Goal: Information Seeking & Learning: Learn about a topic

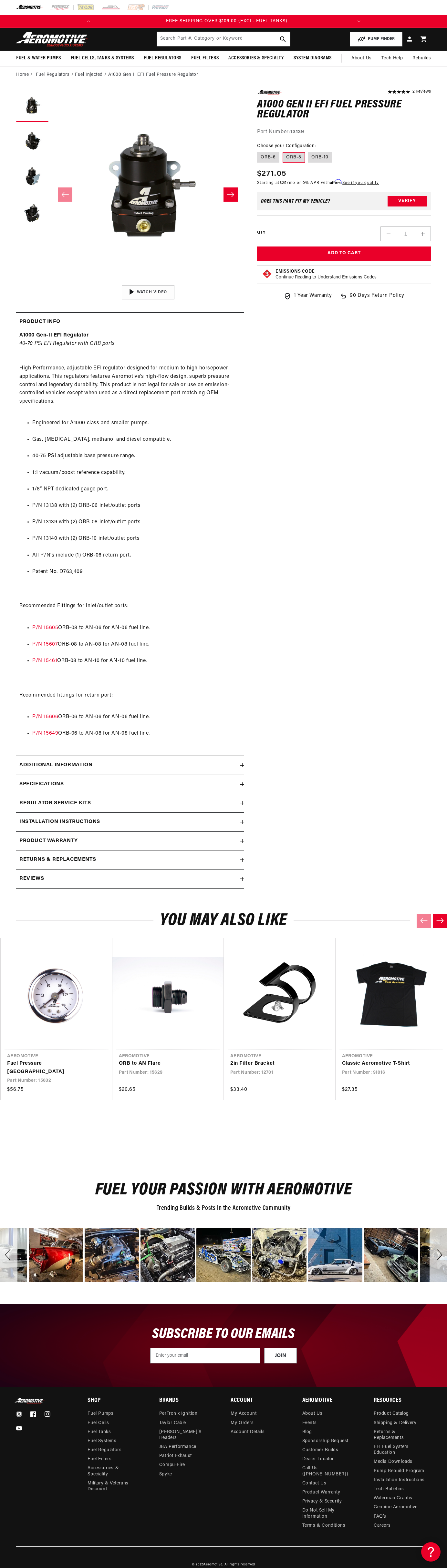
scroll to position [0, 257]
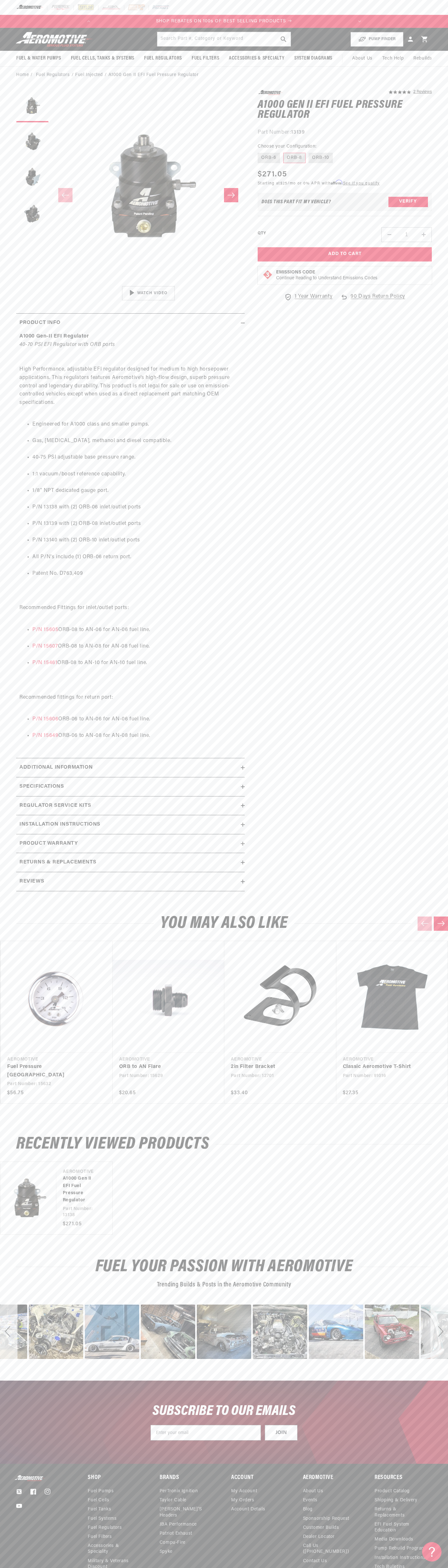
click at [28, 31] on header "Fuel & Water Pumps Back In-Tank In-Line Fuel Pumps" at bounding box center [224, 40] width 448 height 23
click at [428, 60] on span "Rebuilds" at bounding box center [422, 59] width 19 height 7
click at [165, 1568] on html "Skip to content Your cart Your cart is empty Loading... You may also like Subto…" at bounding box center [224, 784] width 448 height 1568
click at [15, 1063] on link "Fuel Pressure [GEOGRAPHIC_DATA]" at bounding box center [54, 1071] width 93 height 16
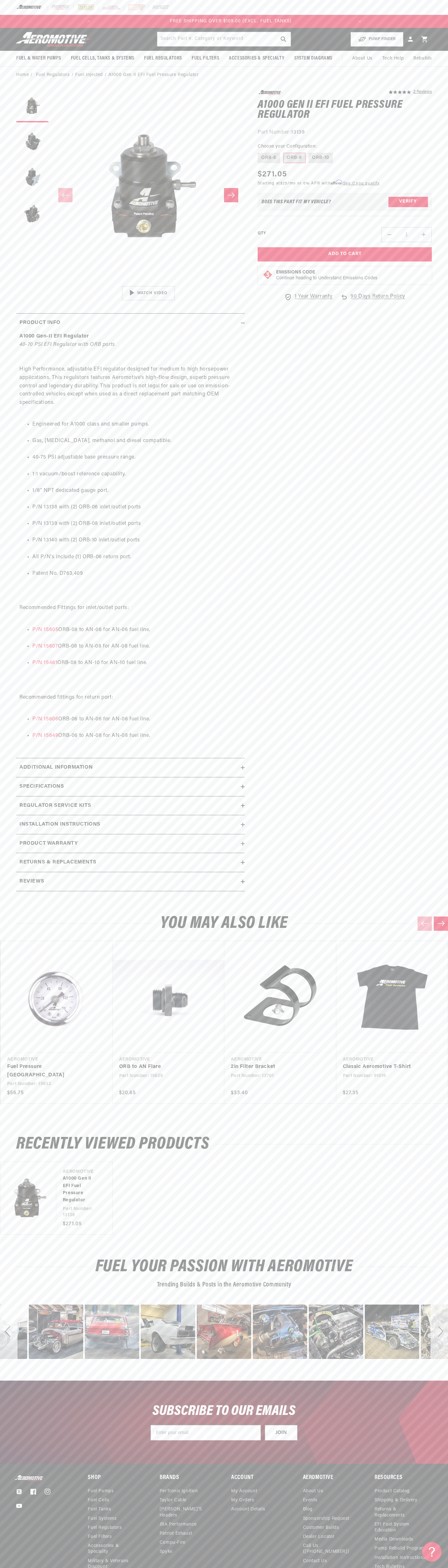
scroll to position [0, 258]
